Goal: Task Accomplishment & Management: Complete application form

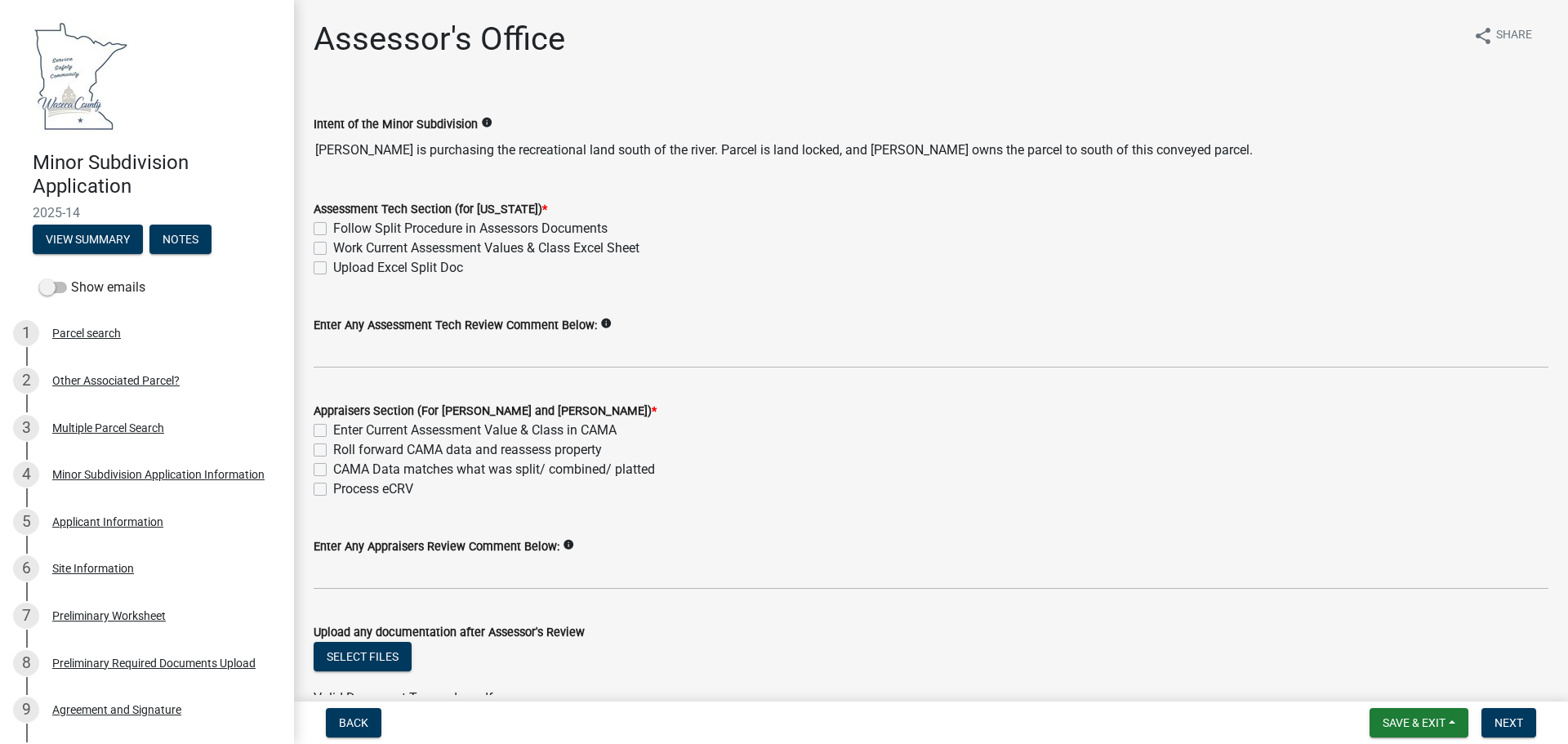
click at [333, 225] on label "Follow Split Procedure in Assessors Documents" at bounding box center [470, 228] width 274 height 20
click at [333, 225] on input "Follow Split Procedure in Assessors Documents" at bounding box center [338, 223] width 11 height 11
checkbox input "true"
checkbox input "false"
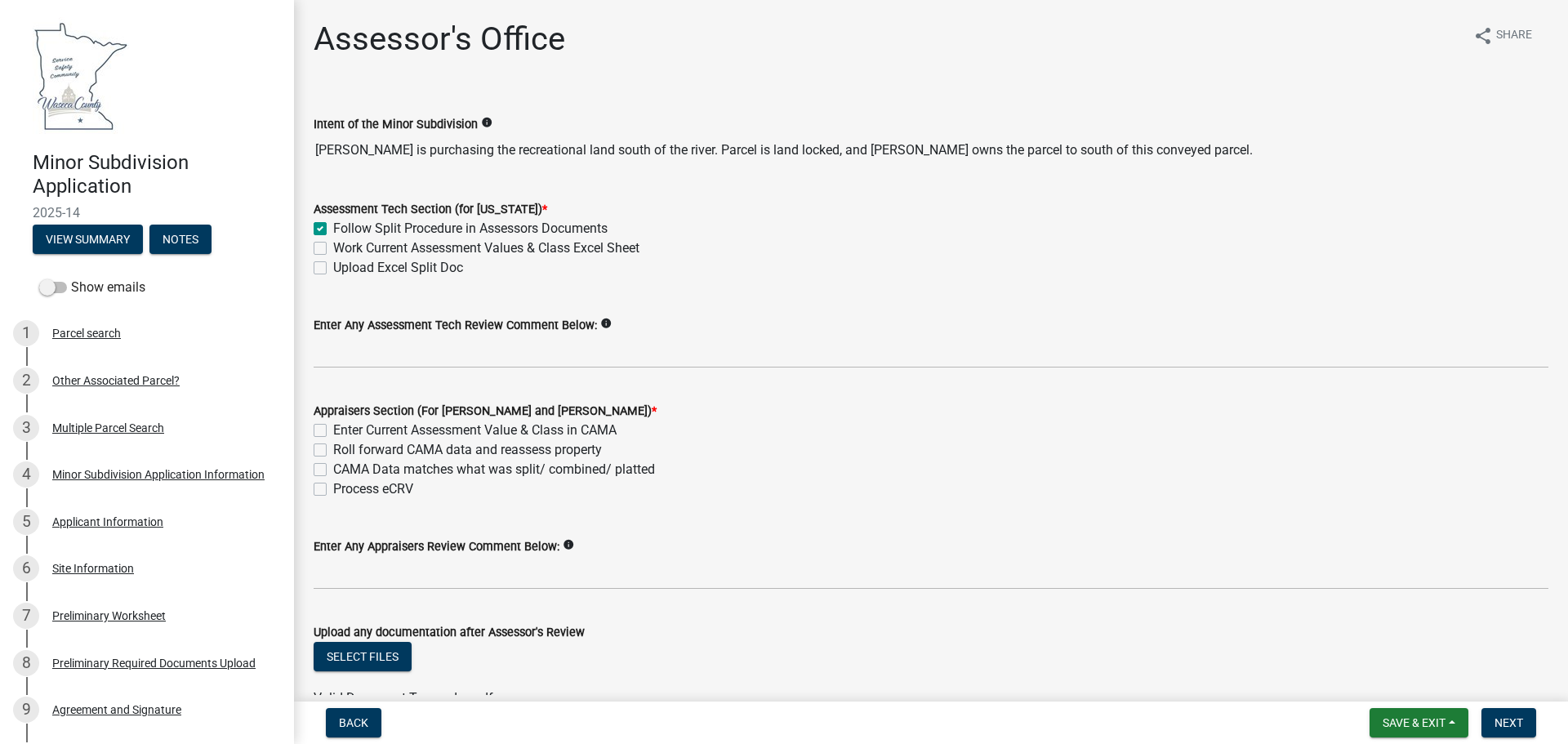
click at [333, 246] on label "Work Current Assessment Values & Class Excel Sheet" at bounding box center [486, 248] width 306 height 20
click at [333, 246] on input "Work Current Assessment Values & Class Excel Sheet" at bounding box center [338, 243] width 11 height 11
checkbox input "true"
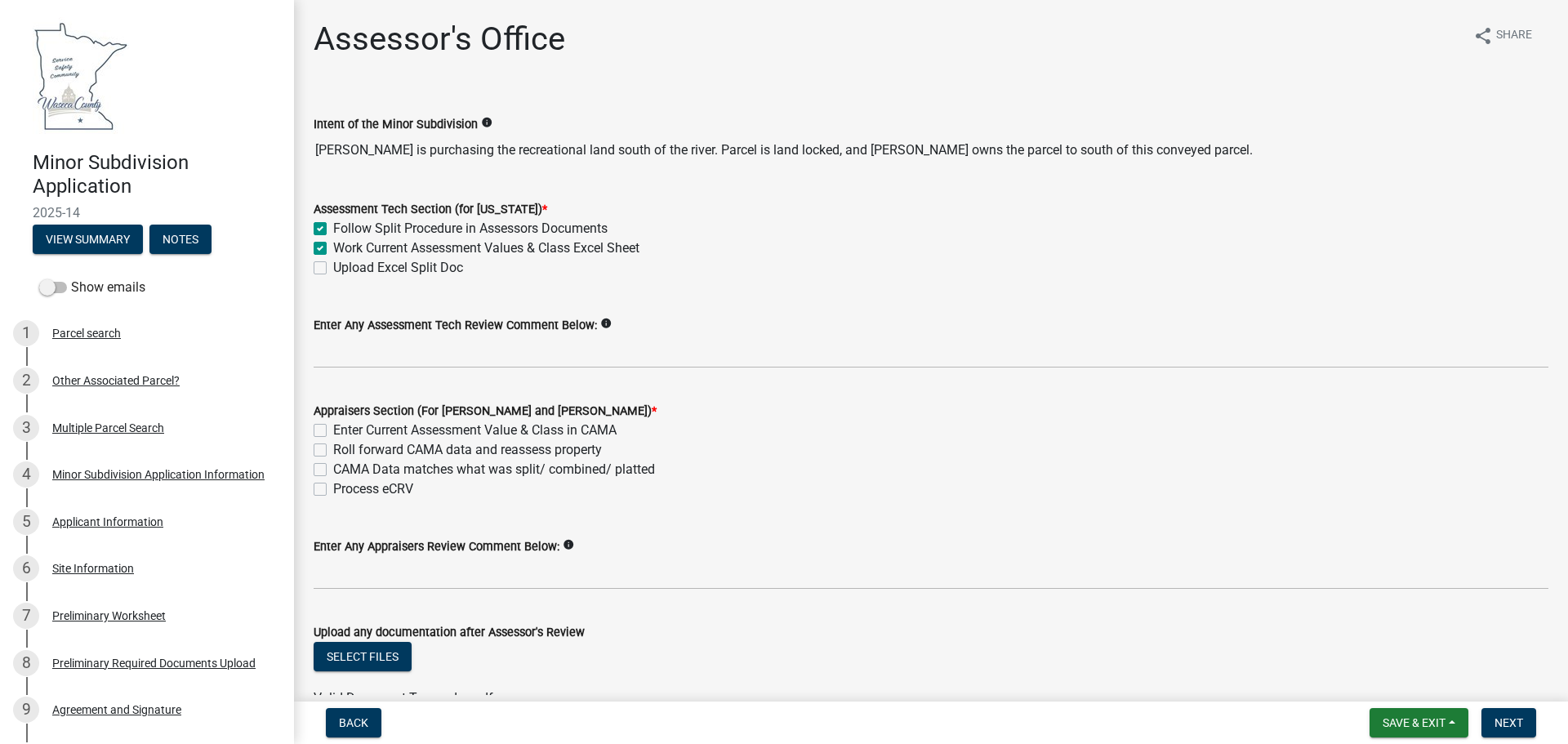
click at [333, 265] on label "Upload Excel Split Doc" at bounding box center [397, 268] width 130 height 20
click at [333, 265] on input "Upload Excel Split Doc" at bounding box center [338, 263] width 11 height 11
checkbox input "true"
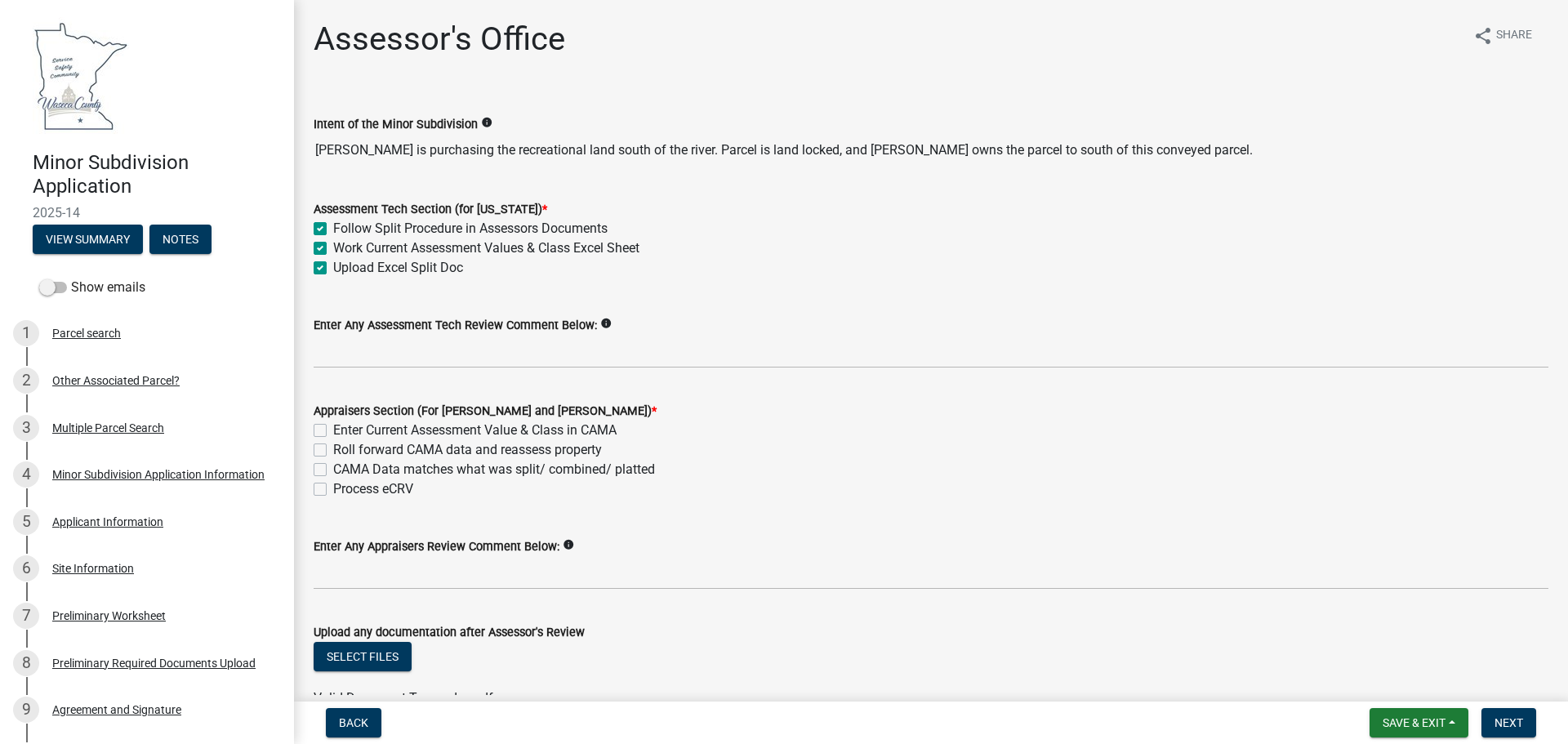
checkbox input "true"
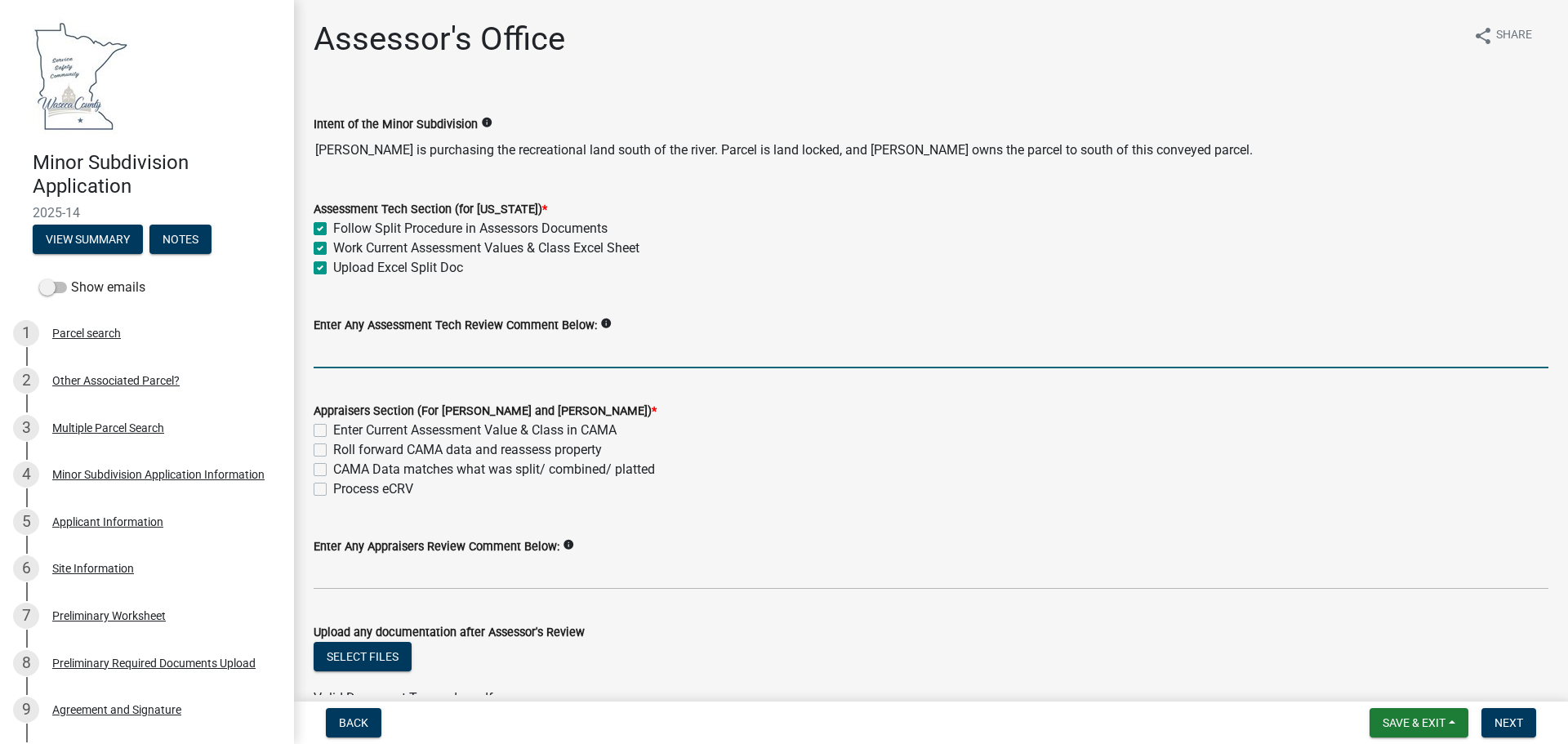
click at [342, 351] on input "Enter Any Assessment Tech Review Comment Below:" at bounding box center [931, 352] width 1234 height 34
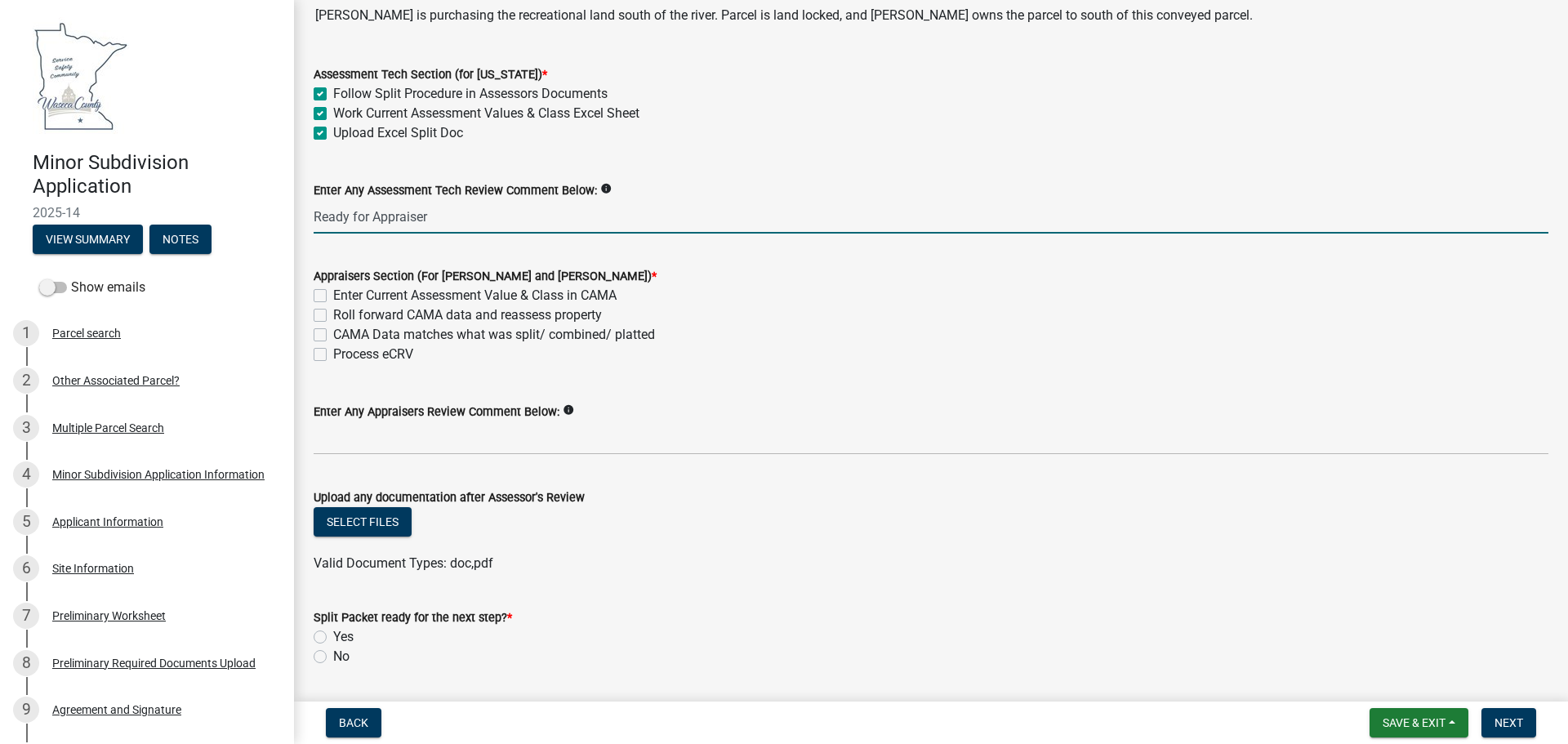
scroll to position [163, 0]
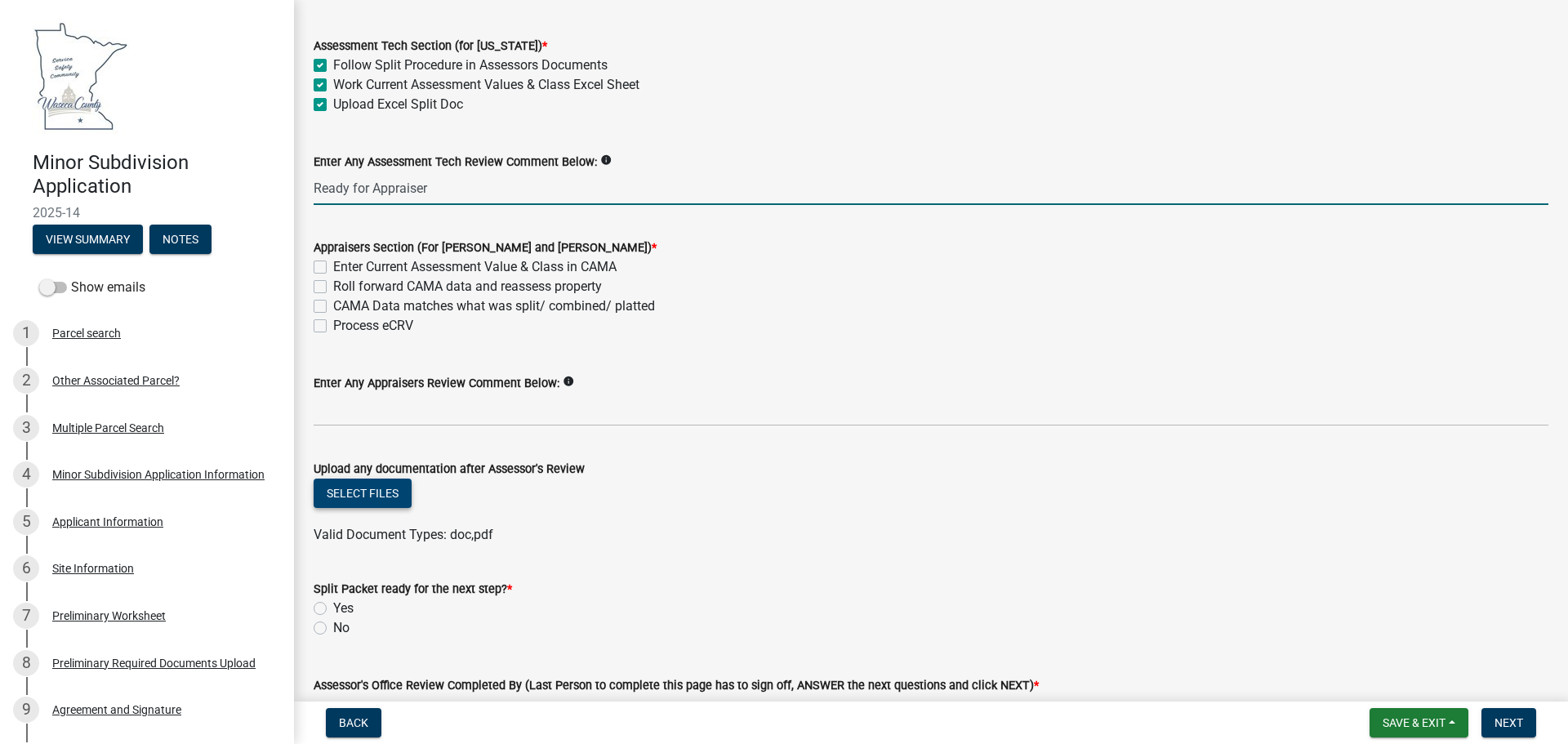
type input "Ready for Appraiser"
click at [362, 483] on button "Select files" at bounding box center [363, 493] width 98 height 30
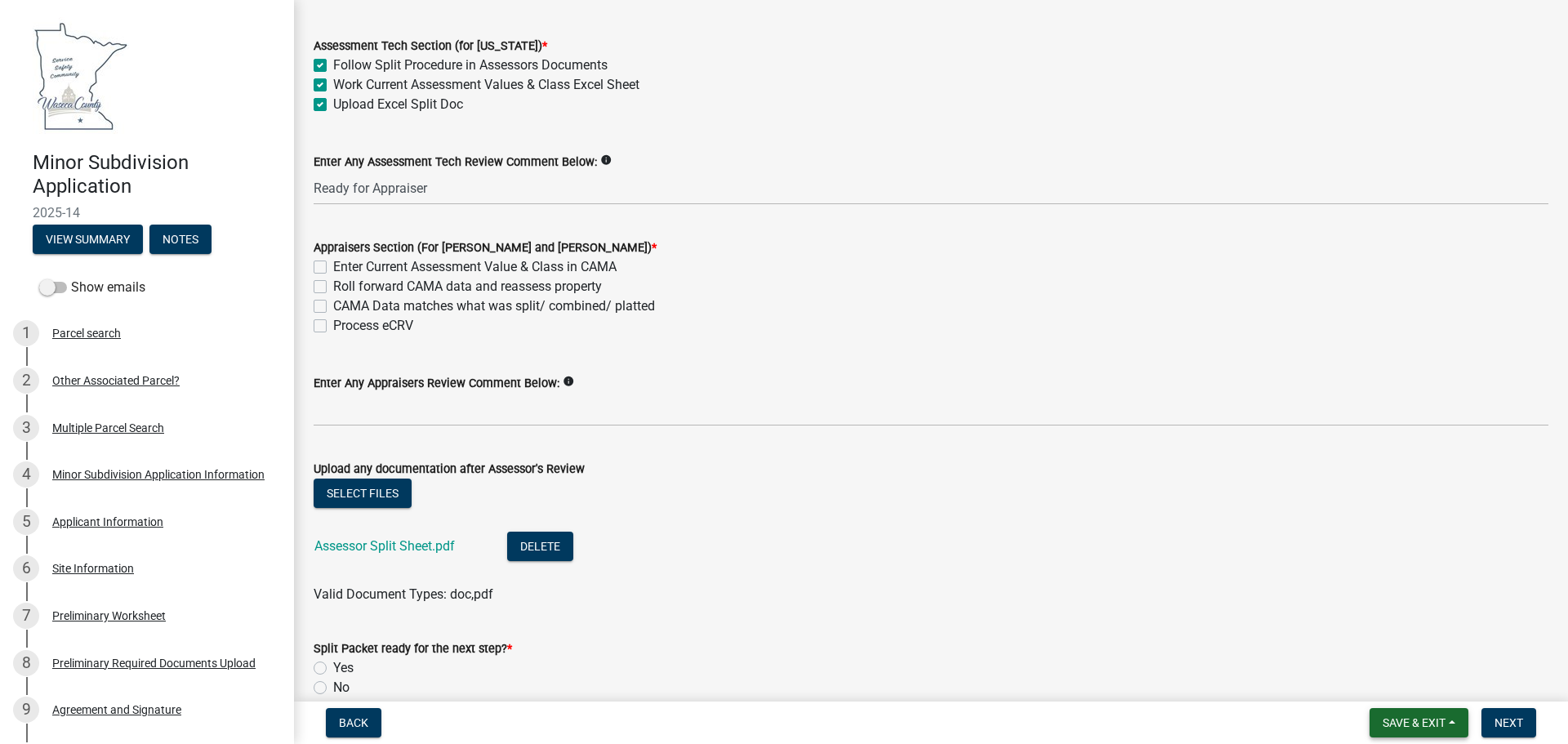
click at [1382, 721] on span "Save & Exit" at bounding box center [1413, 722] width 63 height 13
click at [1371, 639] on button "Save" at bounding box center [1402, 640] width 130 height 39
click at [1435, 725] on span "Save & Exit" at bounding box center [1413, 722] width 63 height 13
click at [1399, 676] on button "Save & Exit" at bounding box center [1402, 679] width 130 height 39
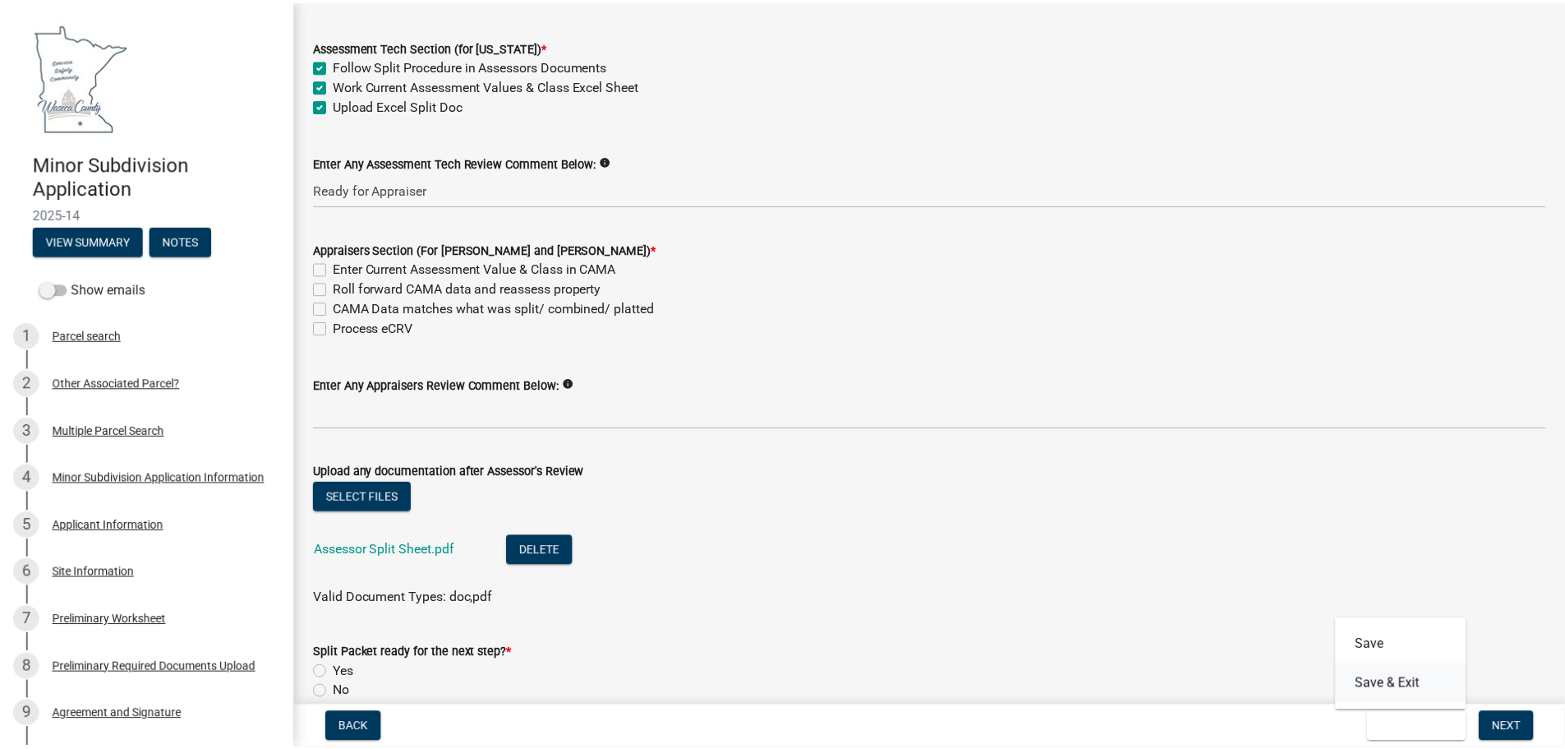
scroll to position [0, 0]
